Goal: Task Accomplishment & Management: Manage account settings

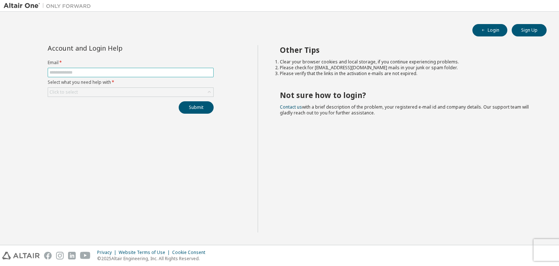
click at [153, 71] on input "text" at bounding box center [131, 73] width 162 height 6
click at [163, 90] on div "Click to select" at bounding box center [130, 92] width 165 height 9
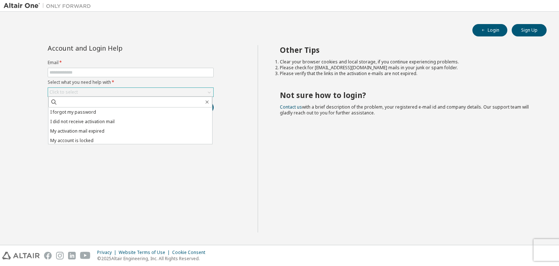
click at [161, 88] on div "Click to select" at bounding box center [130, 92] width 165 height 9
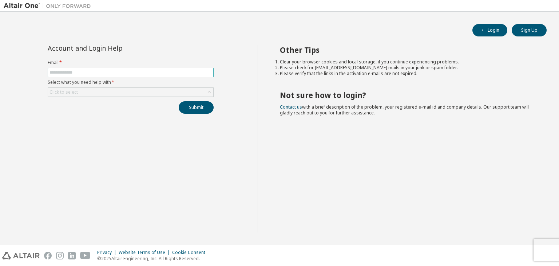
click at [151, 75] on input "text" at bounding box center [131, 73] width 162 height 6
type input "**********"
click at [199, 63] on label "Email *" at bounding box center [131, 63] width 166 height 6
click at [203, 70] on input "text" at bounding box center [131, 73] width 162 height 6
type input "**********"
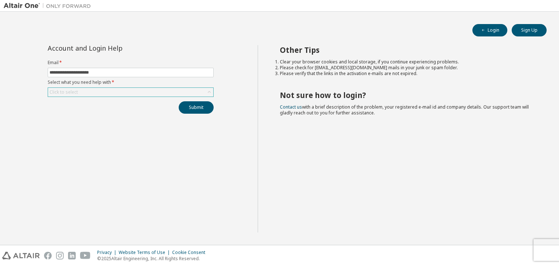
click at [210, 91] on icon at bounding box center [209, 91] width 7 height 7
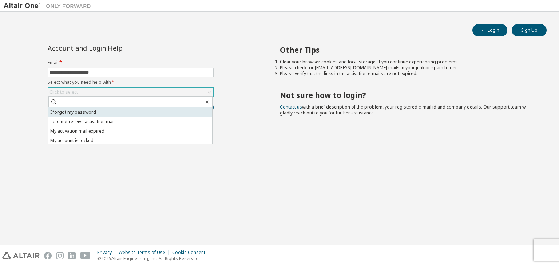
click at [146, 112] on li "I forgot my password" at bounding box center [130, 111] width 164 height 9
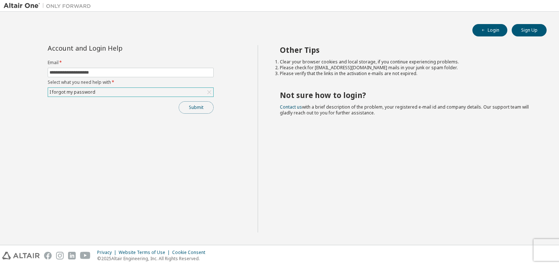
click at [184, 105] on button "Submit" at bounding box center [196, 107] width 35 height 12
